Goal: Information Seeking & Learning: Learn about a topic

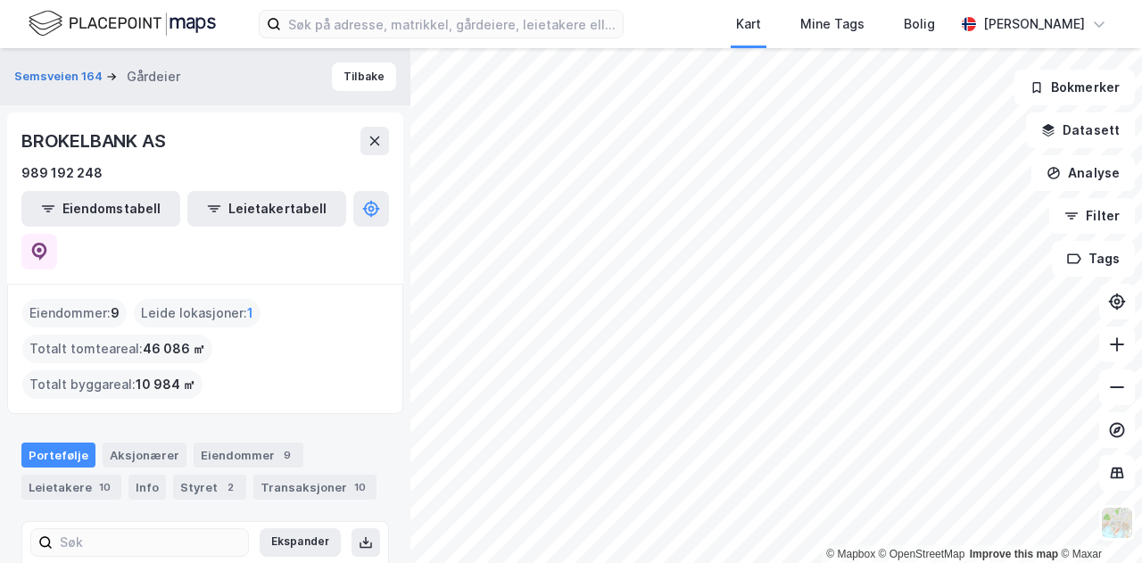
click at [681, 8] on div "Kart Mine Tags Bolig [PERSON_NAME]" at bounding box center [571, 24] width 1142 height 48
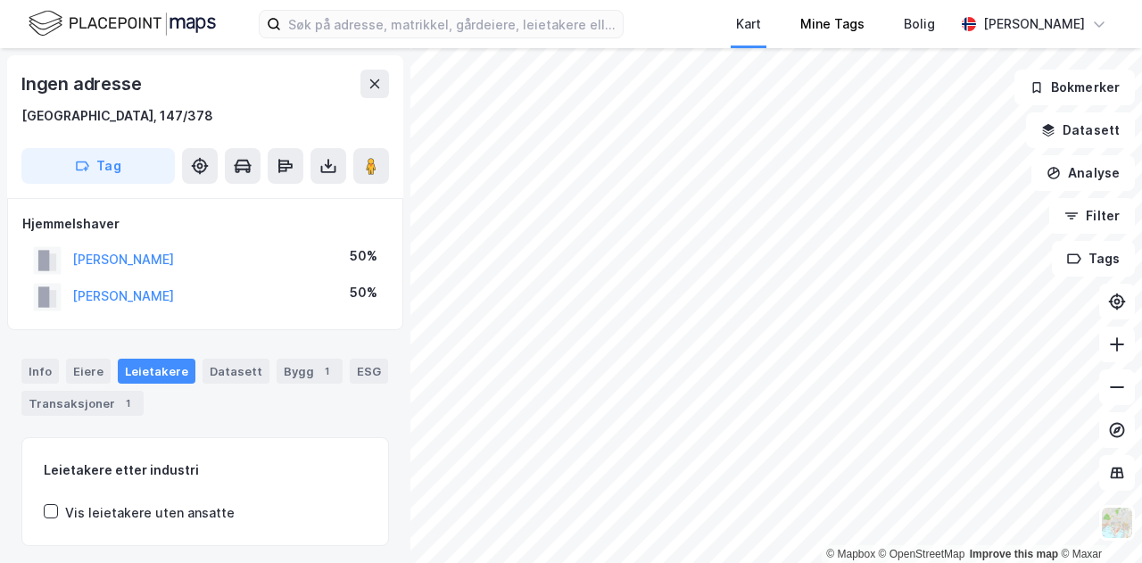
scroll to position [5, 0]
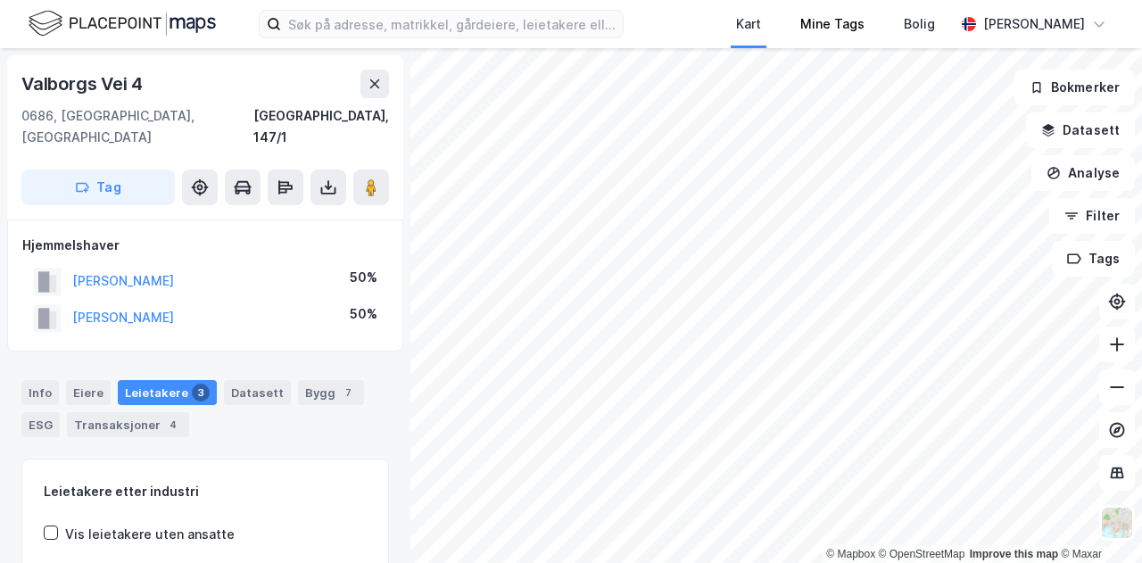
scroll to position [5, 0]
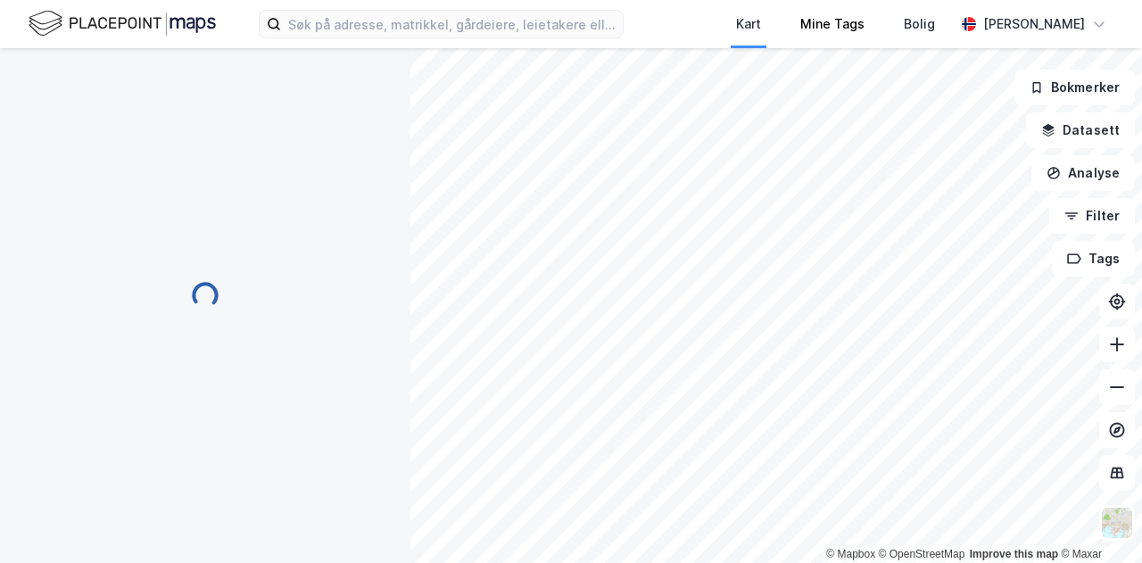
scroll to position [5, 0]
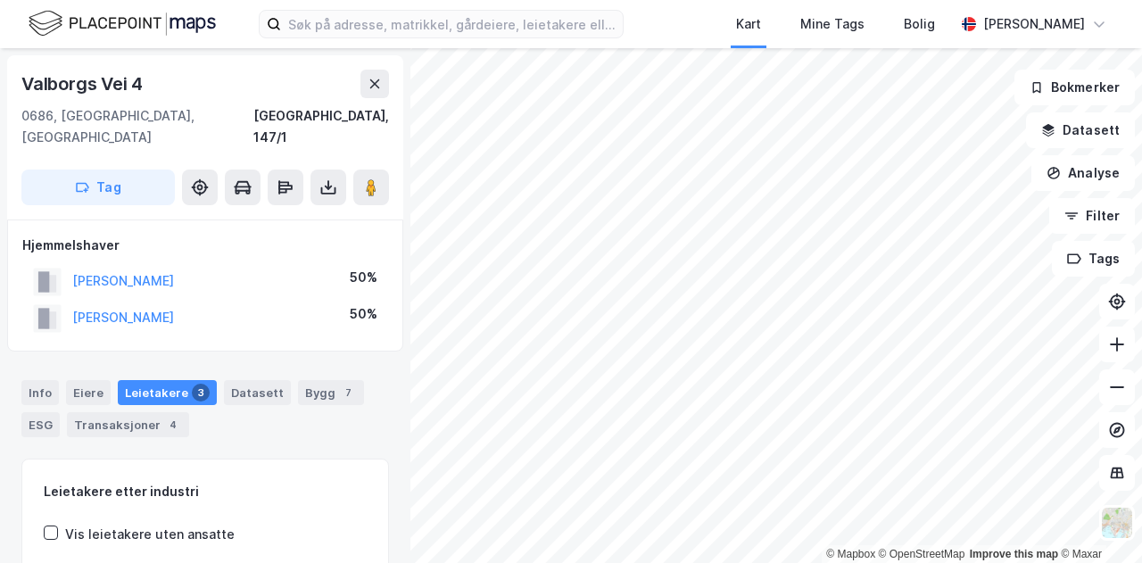
scroll to position [5, 0]
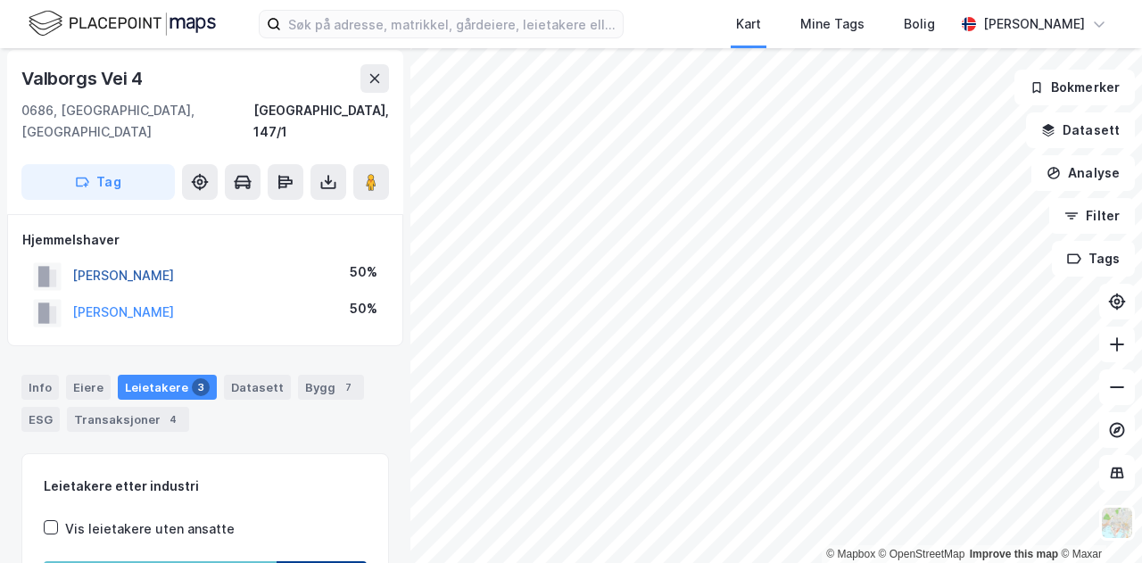
click at [0, 0] on button "[PERSON_NAME]" at bounding box center [0, 0] width 0 height 0
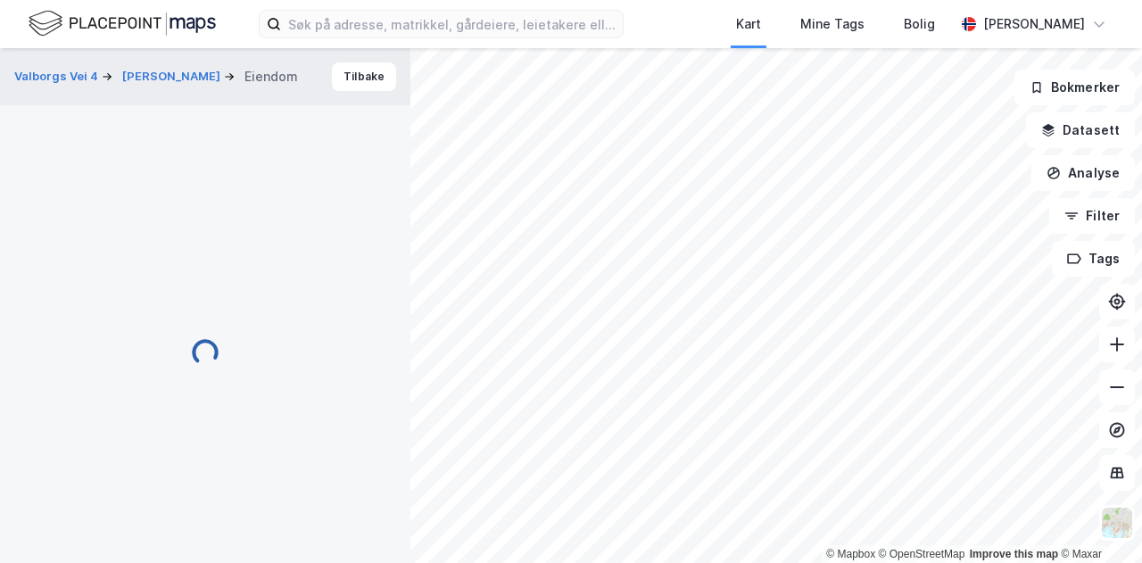
scroll to position [5, 0]
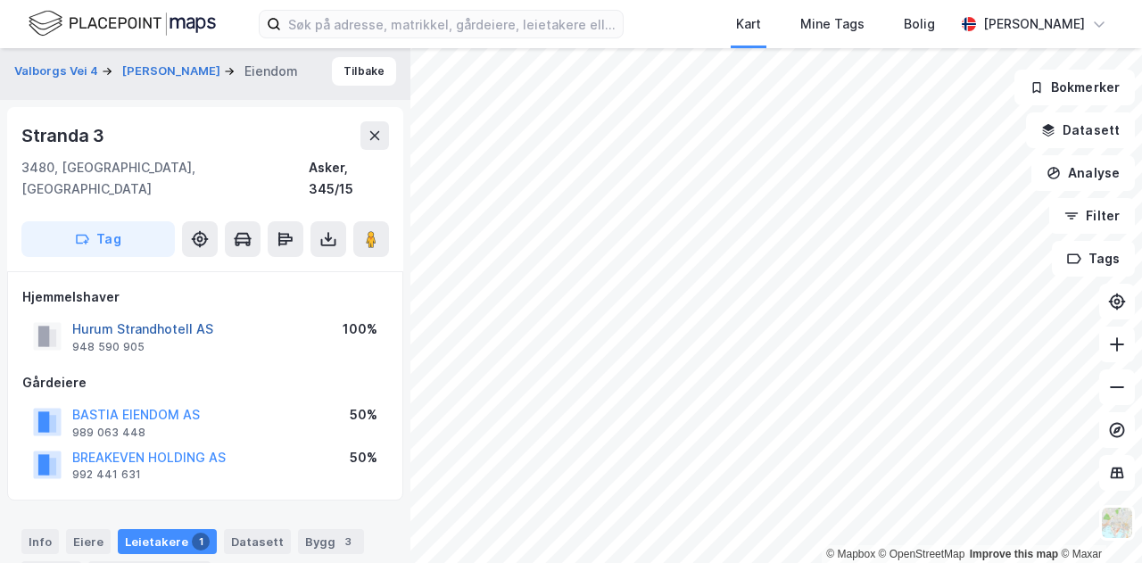
click at [0, 0] on button "Hurum Strandhotell AS" at bounding box center [0, 0] width 0 height 0
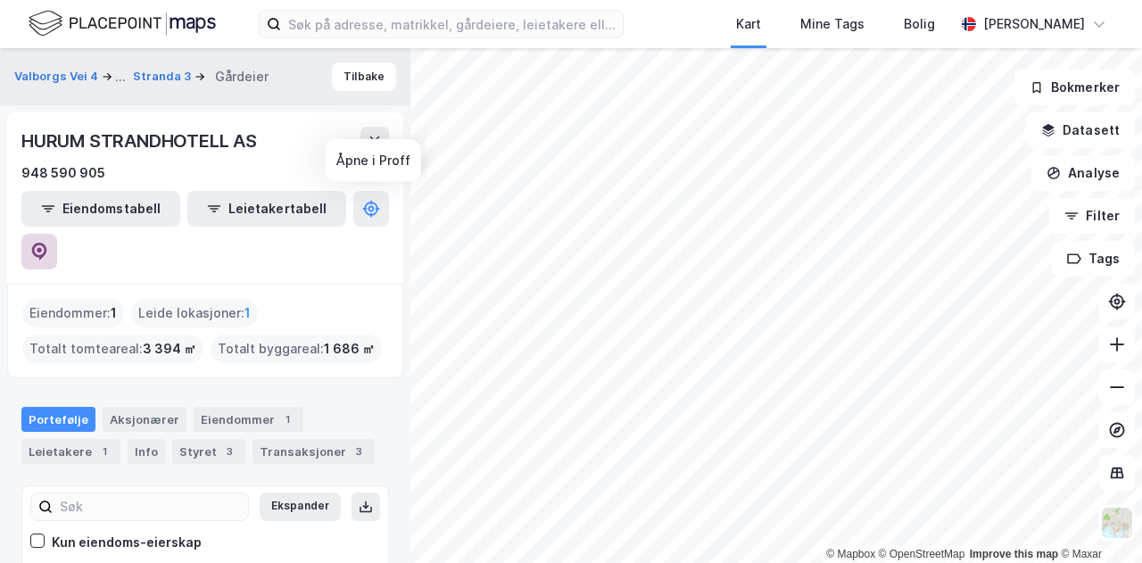
click at [48, 243] on icon at bounding box center [39, 252] width 18 height 18
click at [615, 562] on html "Kart Mine Tags Bolig [PERSON_NAME] © Mapbox © OpenStreetMap Improve this map © …" at bounding box center [571, 281] width 1142 height 563
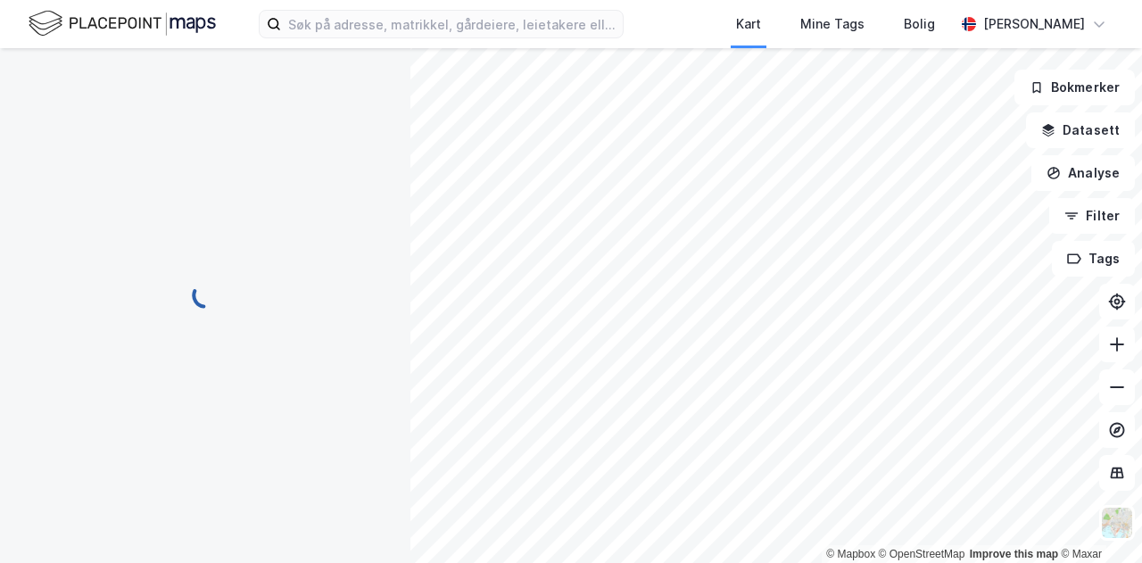
scroll to position [5, 0]
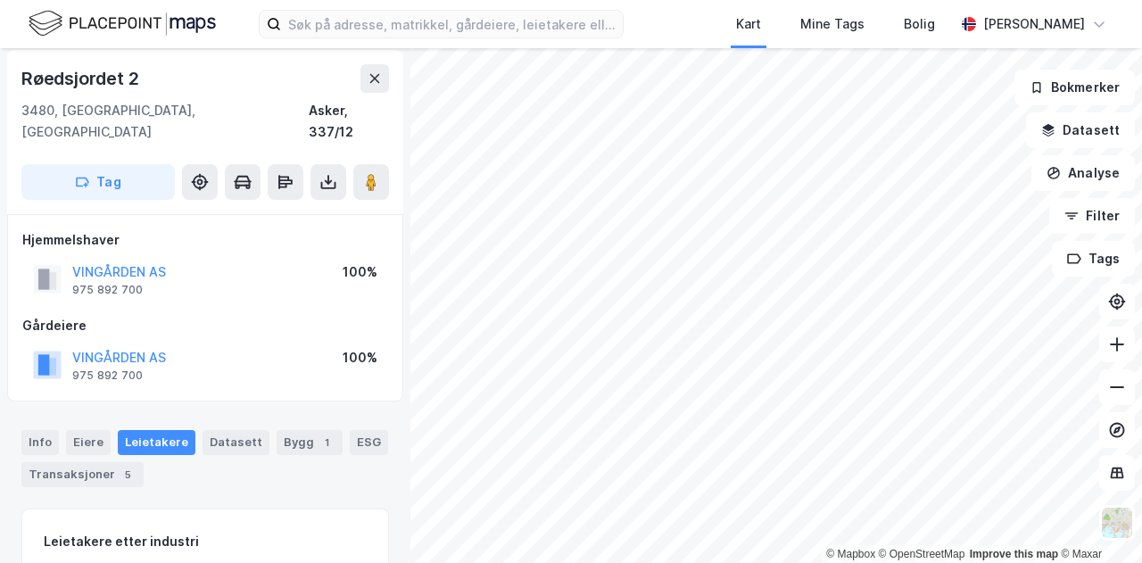
click at [984, 551] on div "© Mapbox © OpenStreetMap Improve this map © Maxar" at bounding box center [571, 305] width 1142 height 515
click at [863, 562] on div "© Mapbox © OpenStreetMap Improve this map © Maxar" at bounding box center [571, 305] width 1142 height 515
click at [829, 562] on html "Kart Mine Tags Bolig [PERSON_NAME] © Mapbox © OpenStreetMap Improve this map © …" at bounding box center [571, 281] width 1142 height 563
click at [863, 559] on div "© Mapbox © OpenStreetMap Improve this map © Maxar" at bounding box center [571, 305] width 1142 height 515
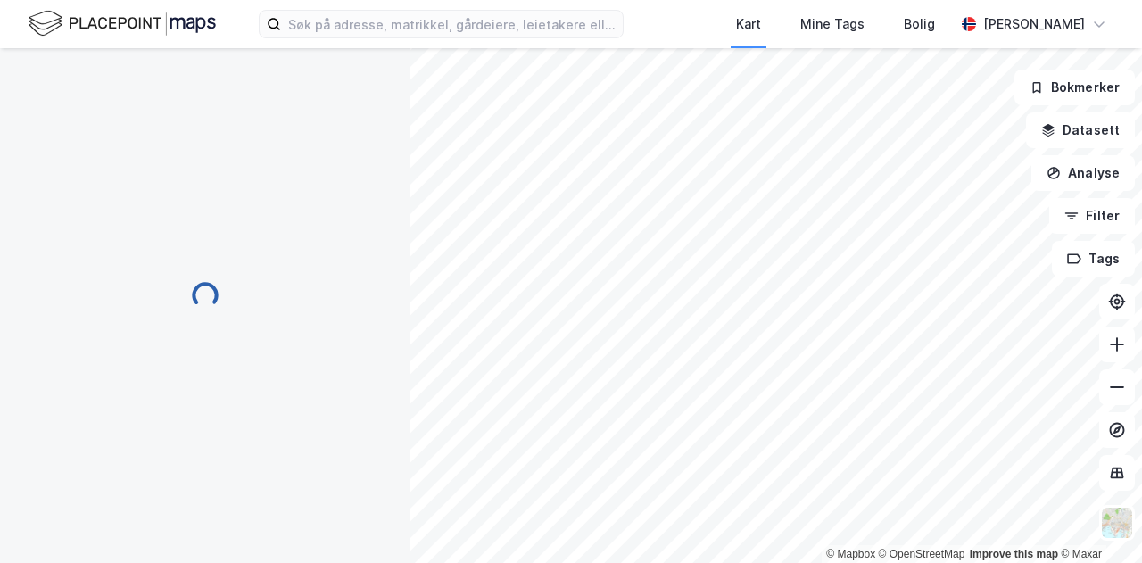
scroll to position [5, 0]
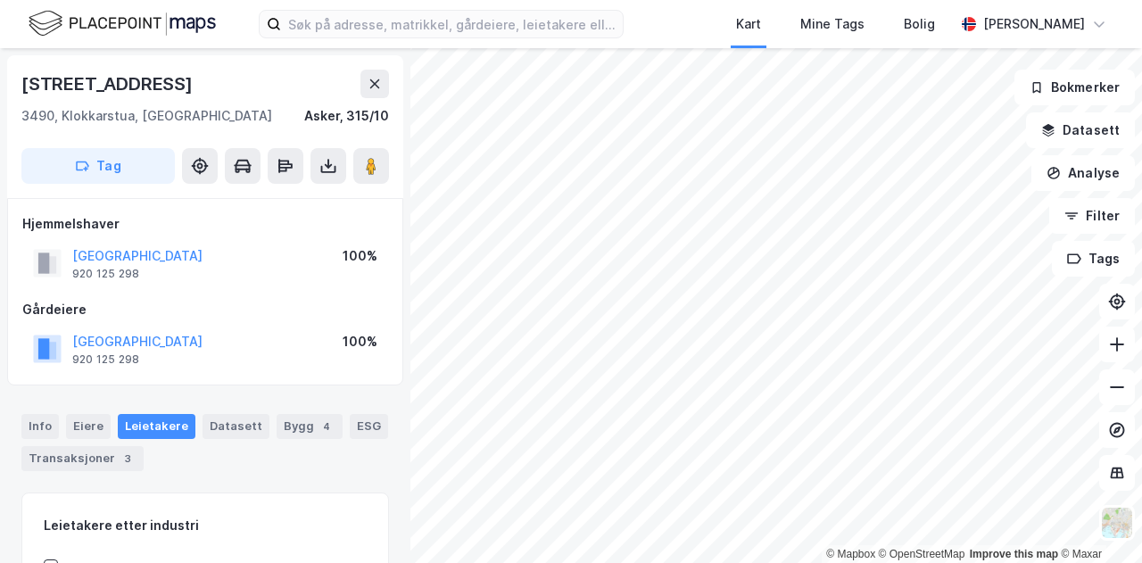
click at [716, 562] on html "Kart Mine Tags Bolig [PERSON_NAME] © Mapbox © OpenStreetMap Improve this map © …" at bounding box center [571, 281] width 1142 height 563
click at [702, 15] on div "Kart Mine Tags Bolig [PERSON_NAME]" at bounding box center [571, 24] width 1142 height 48
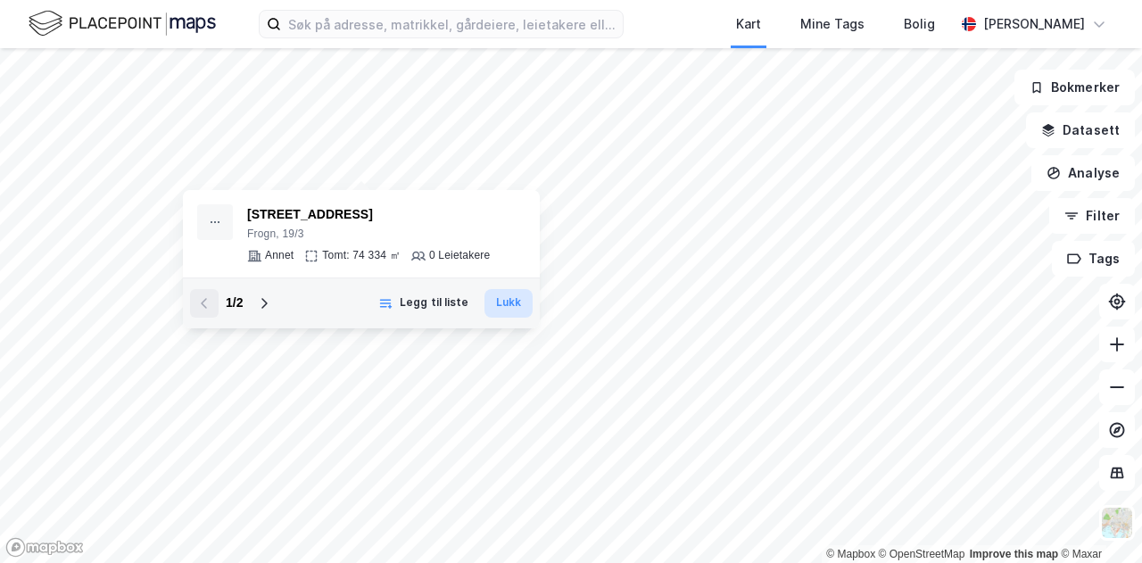
click at [492, 304] on button "Lukk" at bounding box center [508, 303] width 48 height 29
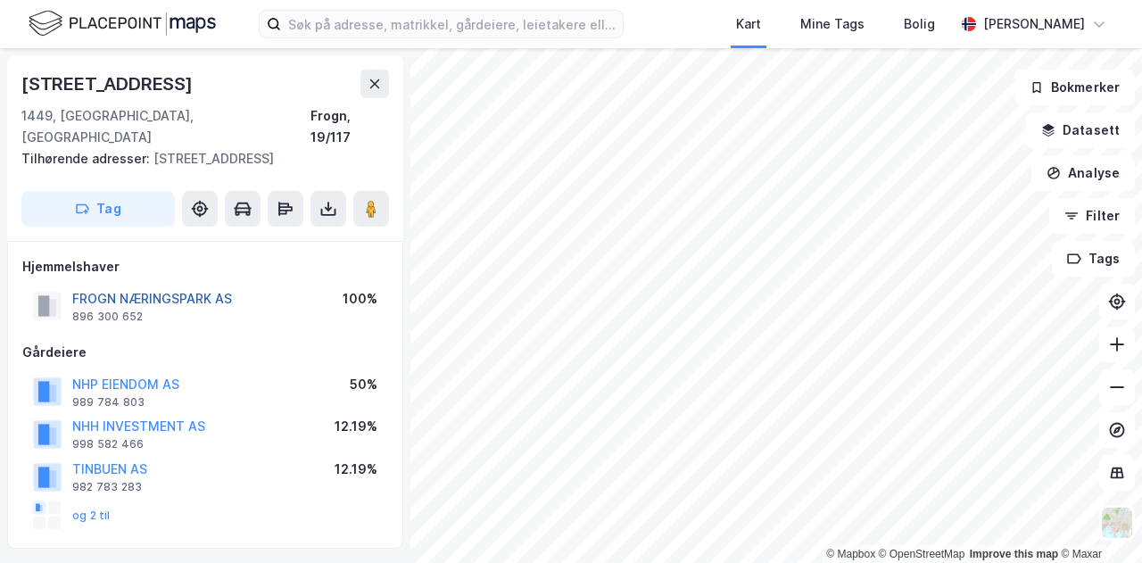
click at [0, 0] on button "FROGN NÆRINGSPARK AS" at bounding box center [0, 0] width 0 height 0
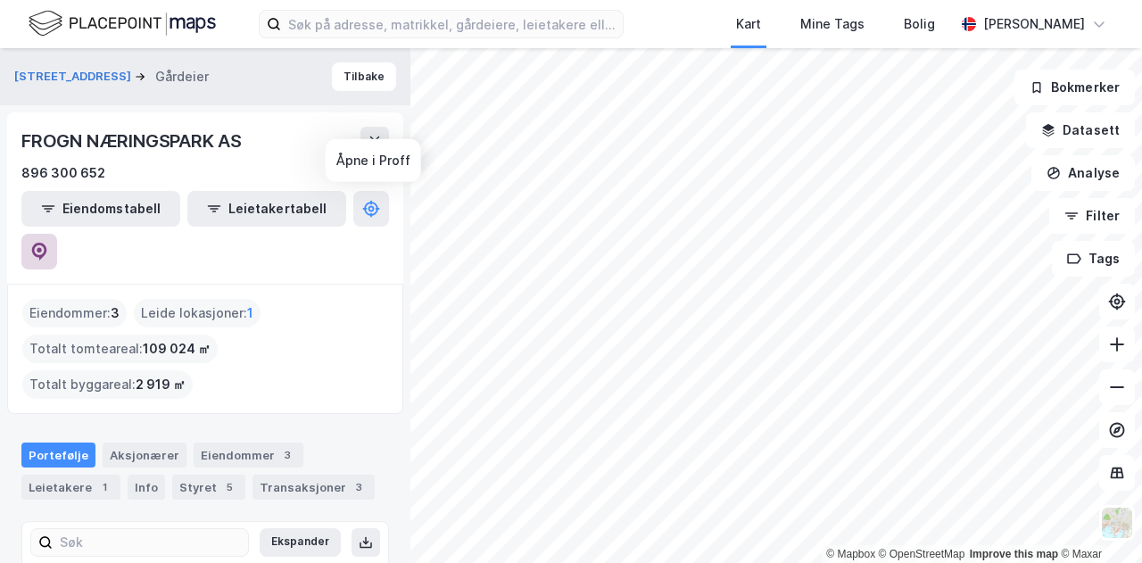
click at [48, 243] on icon at bounding box center [39, 252] width 18 height 18
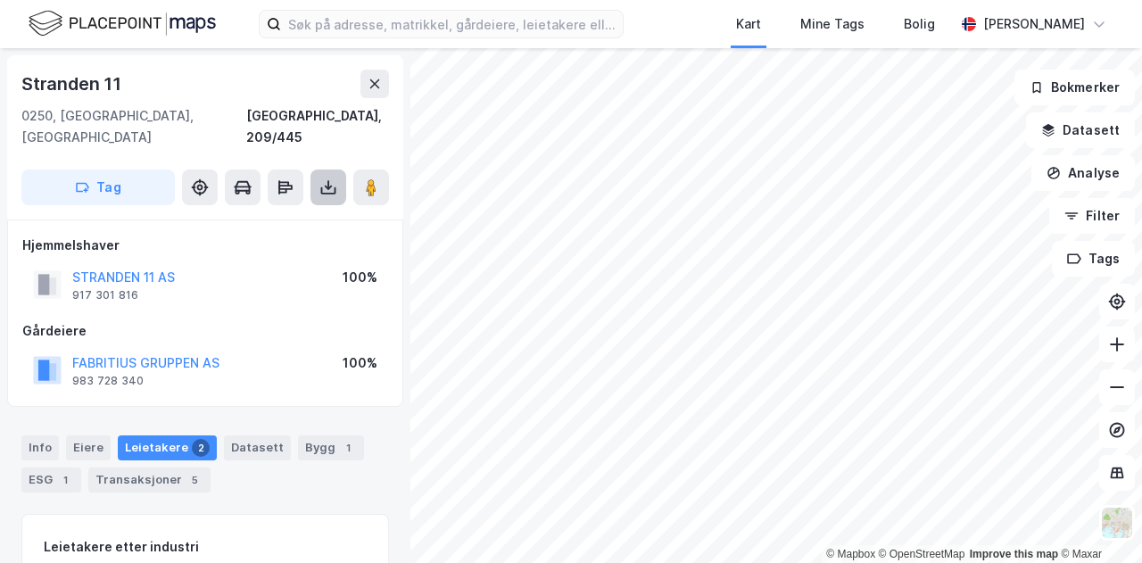
click at [333, 178] on icon at bounding box center [328, 187] width 18 height 18
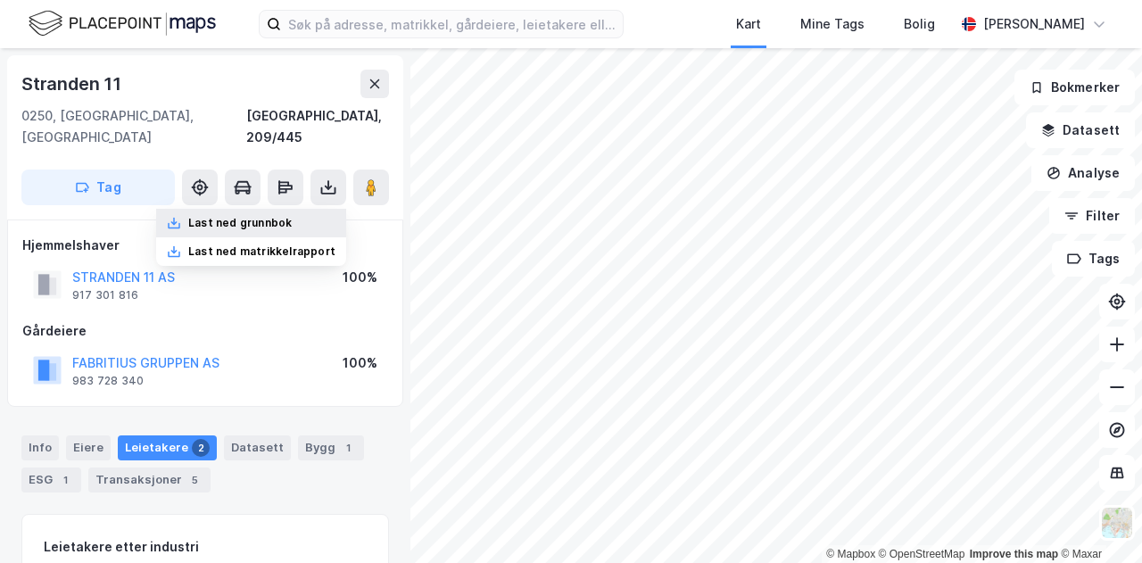
click at [271, 216] on div "Last ned grunnbok" at bounding box center [239, 223] width 103 height 14
